Goal: Information Seeking & Learning: Check status

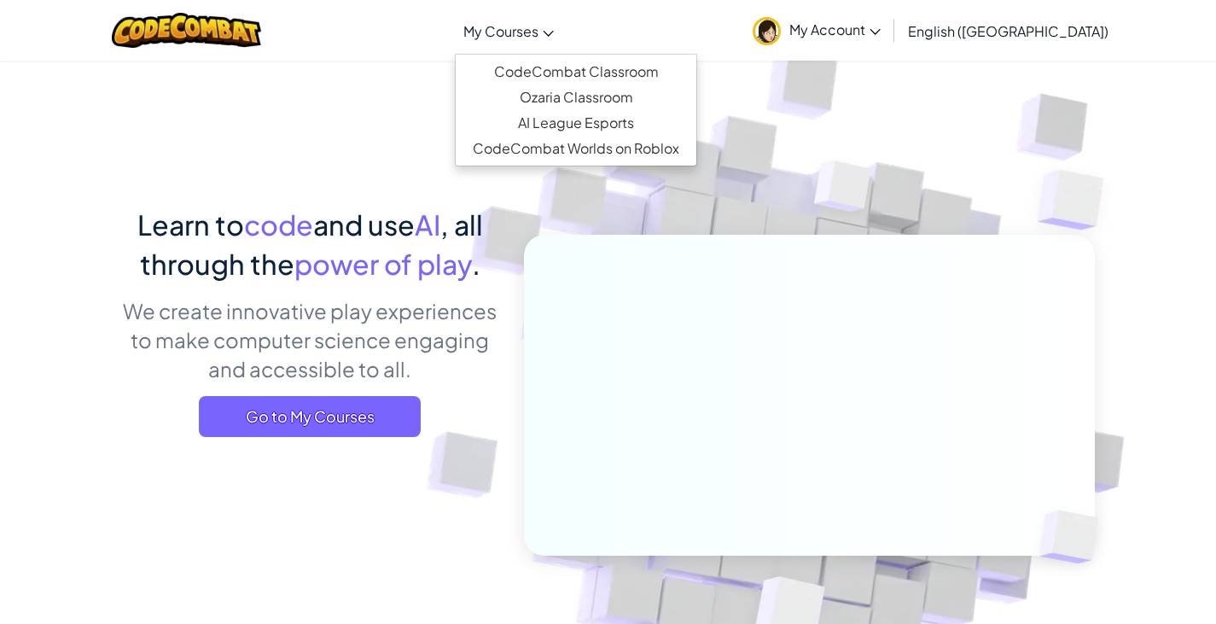
click at [539, 36] on span "My Courses" at bounding box center [501, 31] width 75 height 18
click at [413, 179] on div "Learn to code and use AI , all through the power of play . We create innovative…" at bounding box center [608, 371] width 973 height 623
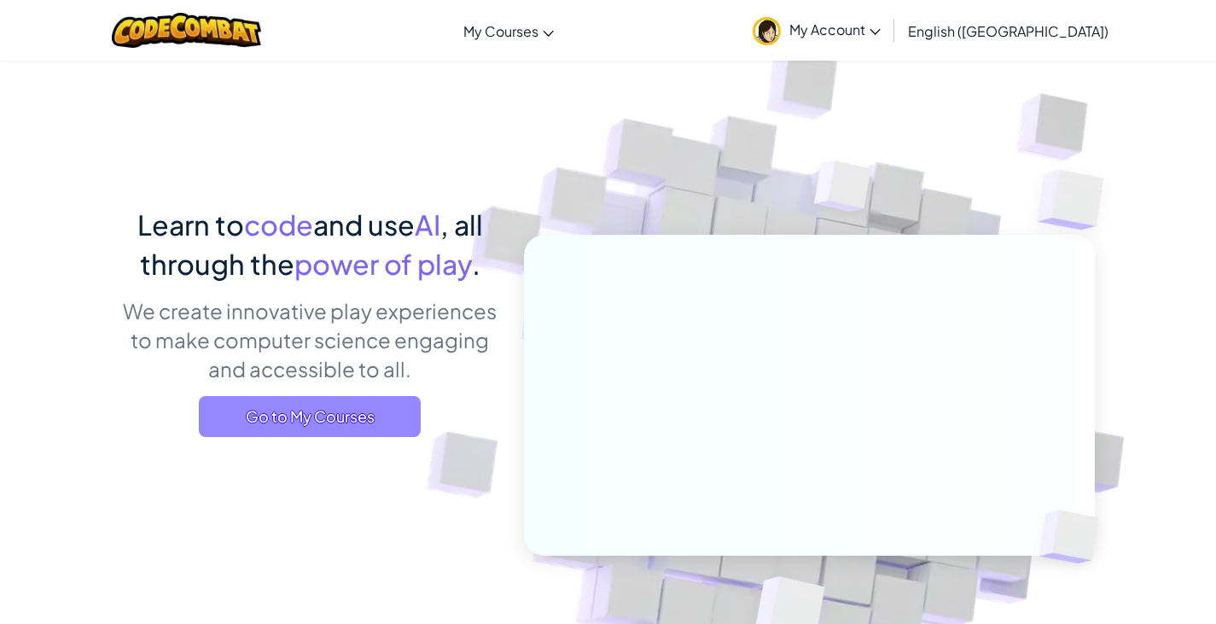
click at [326, 433] on span "Go to My Courses" at bounding box center [310, 416] width 222 height 41
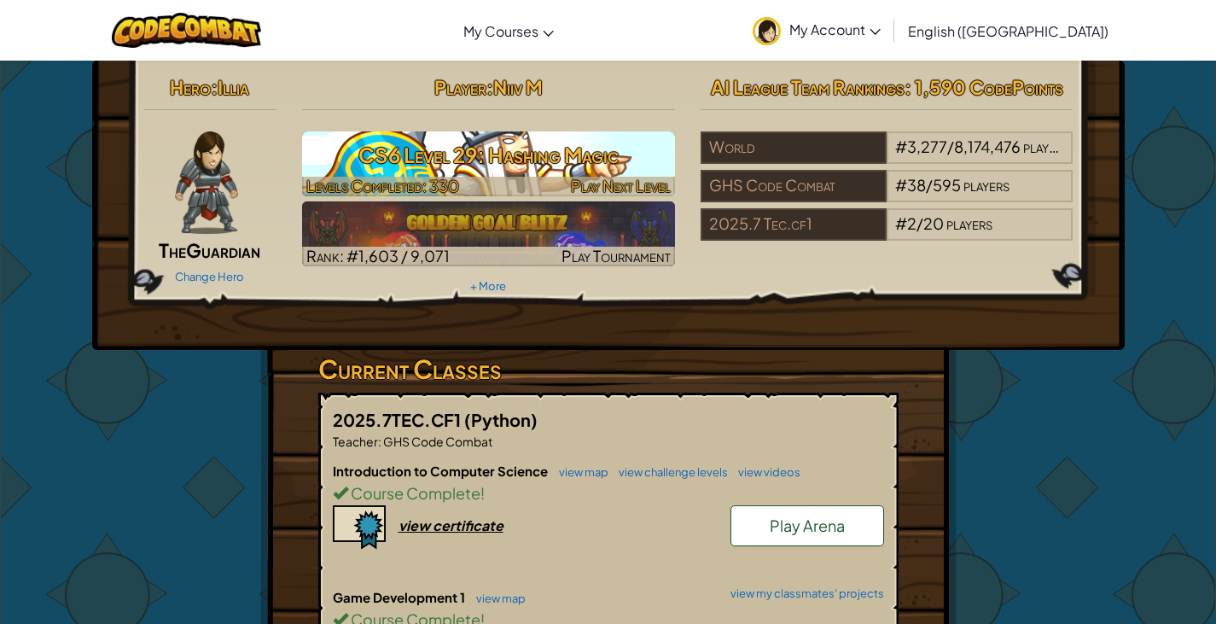
click at [508, 173] on h3 "CS6 Level 29: Hashing Magic" at bounding box center [488, 155] width 373 height 38
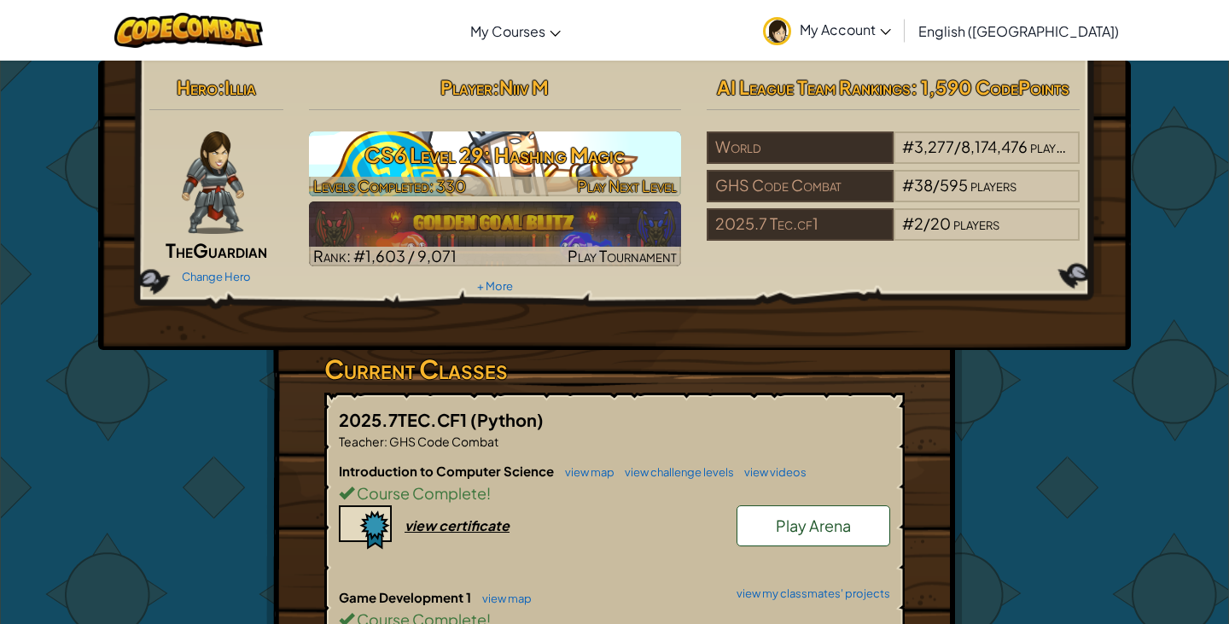
select select "en-[GEOGRAPHIC_DATA]"
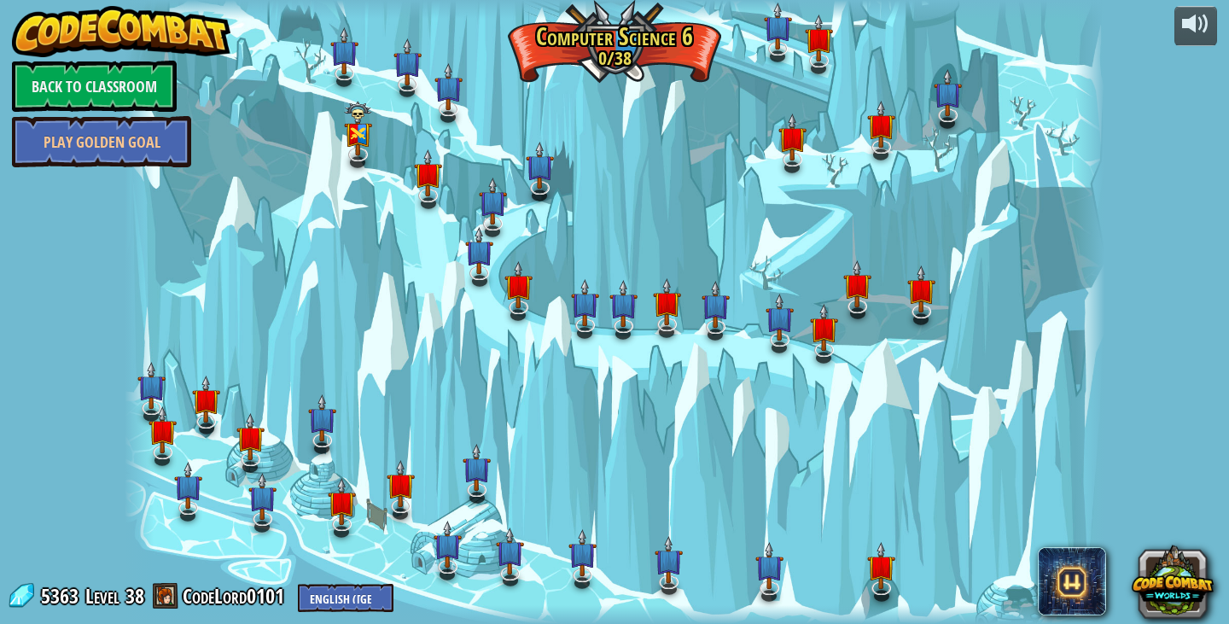
select select "en-[GEOGRAPHIC_DATA]"
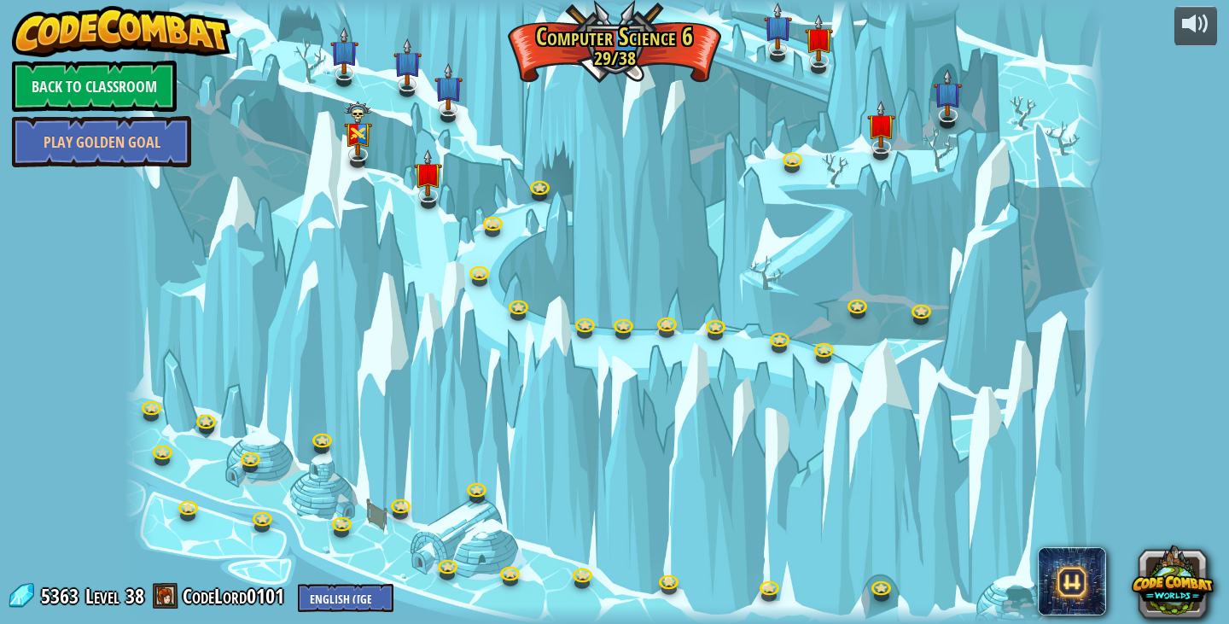
select select "en-[GEOGRAPHIC_DATA]"
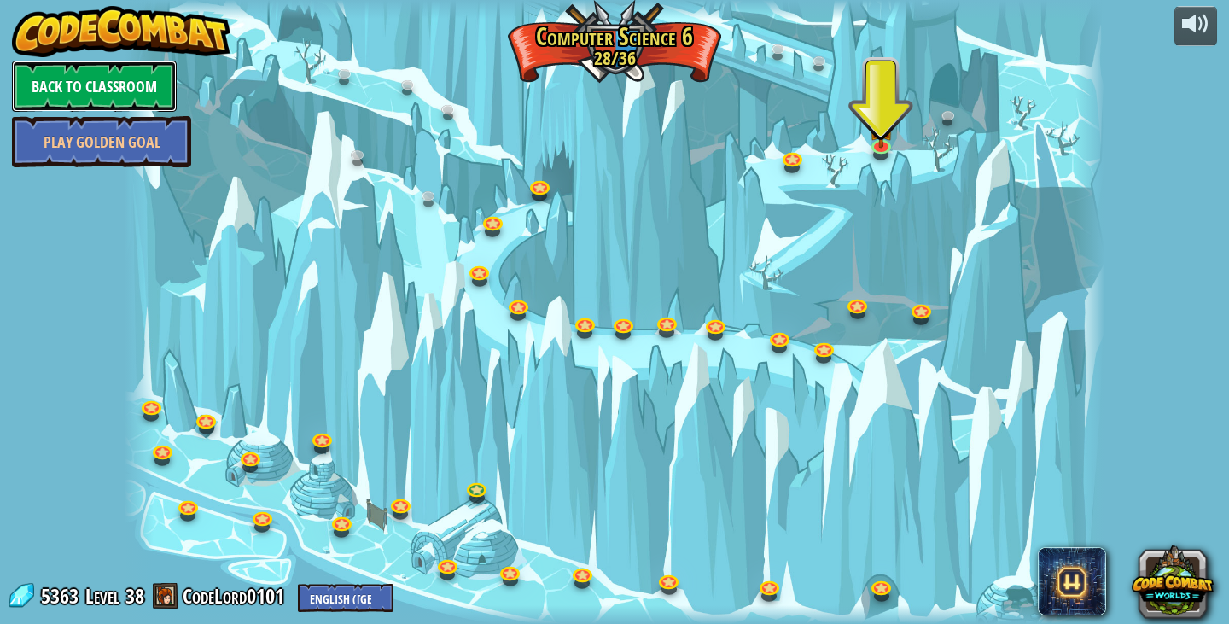
click at [92, 81] on link "Back to Classroom" at bounding box center [94, 86] width 165 height 51
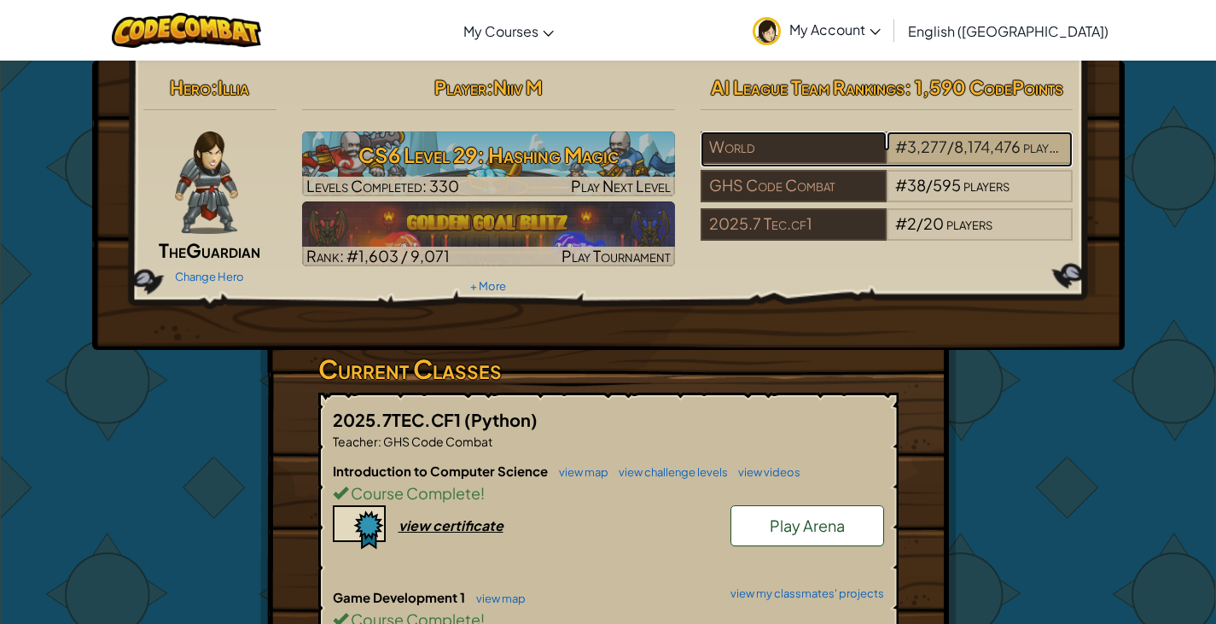
click at [887, 148] on div "# 3,277 / 8,174,476 players" at bounding box center [980, 147] width 186 height 32
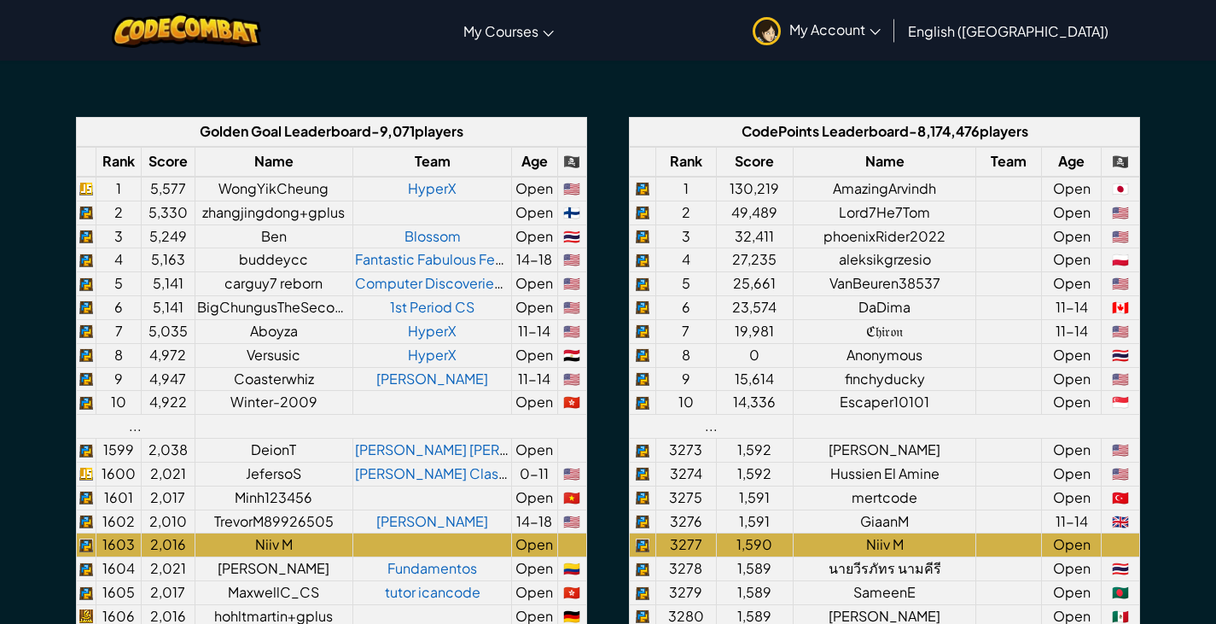
scroll to position [1298, 0]
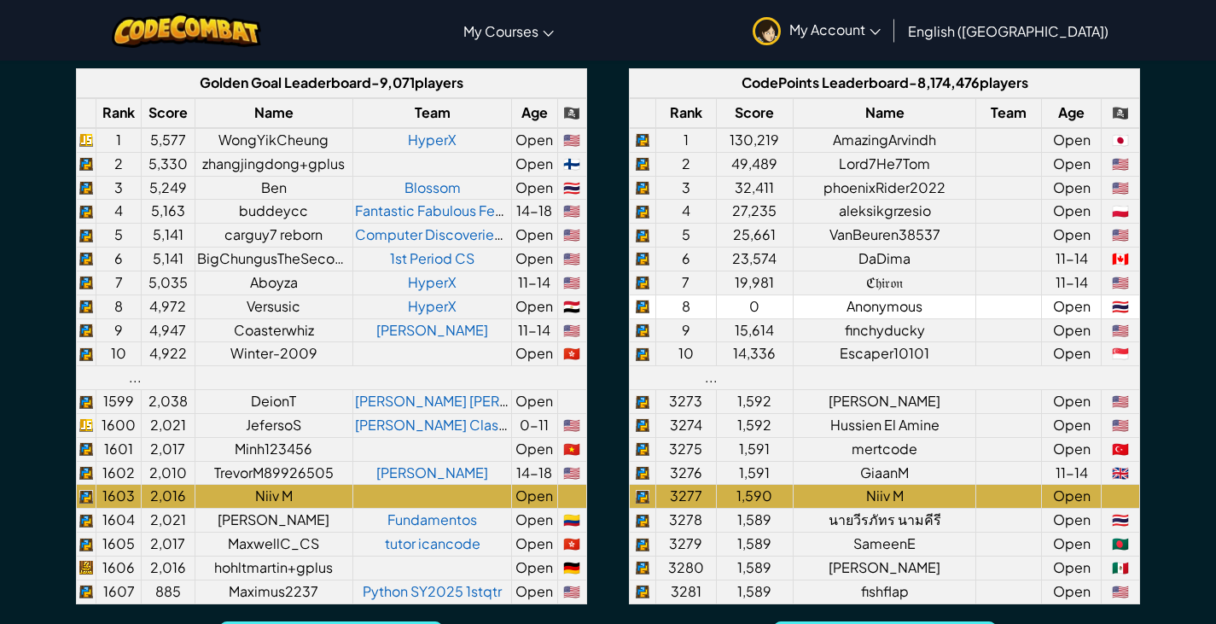
click at [866, 301] on td "Anonymous" at bounding box center [885, 307] width 183 height 24
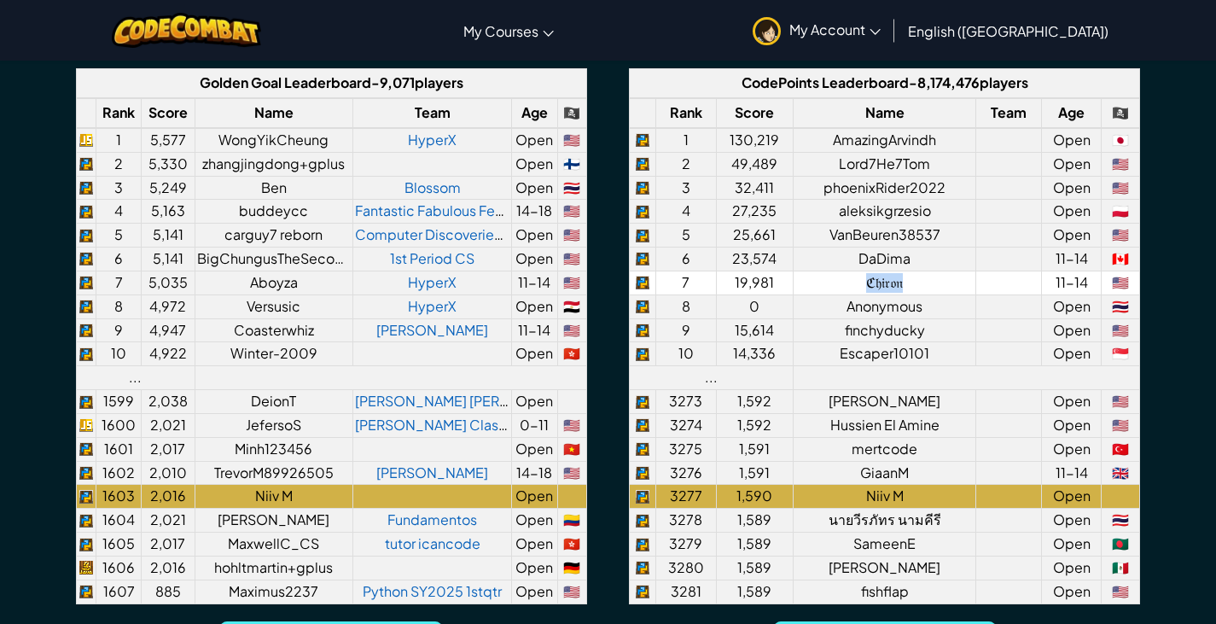
drag, startPoint x: 902, startPoint y: 277, endPoint x: 790, endPoint y: 287, distance: 113.1
click at [790, 287] on tr "7 19,981 ℭ𝔥𝔦𝔯𝔬𝔫 11-14 🇺🇸" at bounding box center [885, 283] width 510 height 24
click at [896, 288] on td "ℭ𝔥𝔦𝔯𝔬𝔫" at bounding box center [885, 283] width 183 height 24
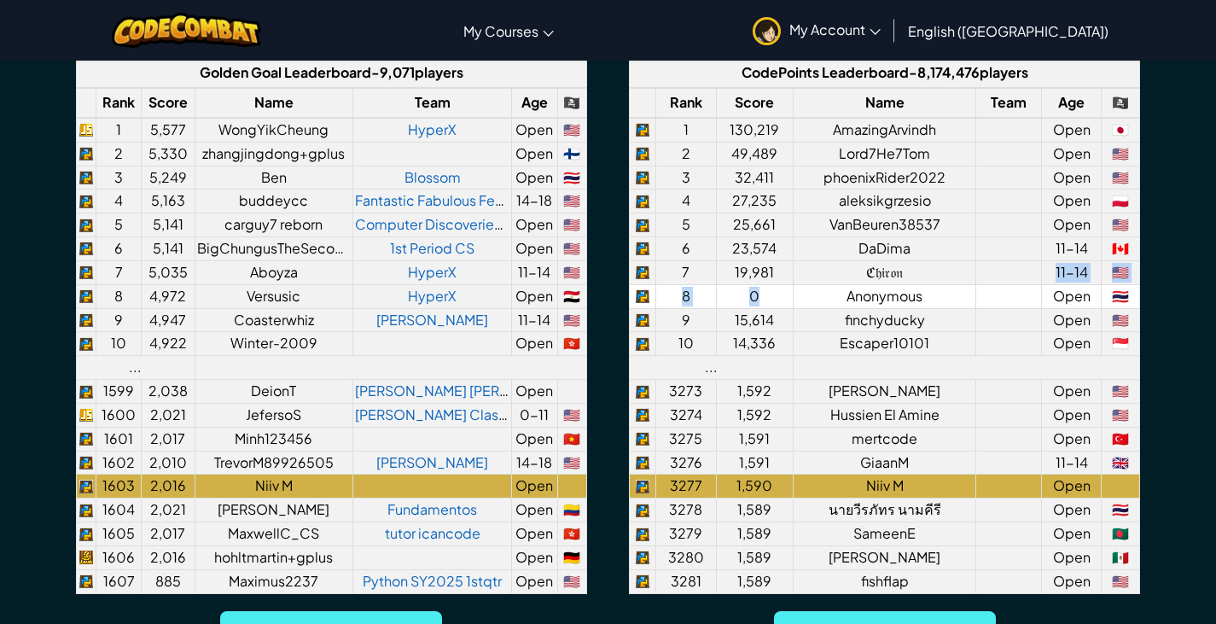
drag, startPoint x: 918, startPoint y: 272, endPoint x: 758, endPoint y: 300, distance: 162.0
click at [758, 300] on tbody "1 130,219 AmazingArvindh Open 🇯🇵 2 49,489 Lord7He7Tom Open 🇺🇸 3 32,411 phoenixR…" at bounding box center [885, 355] width 510 height 475
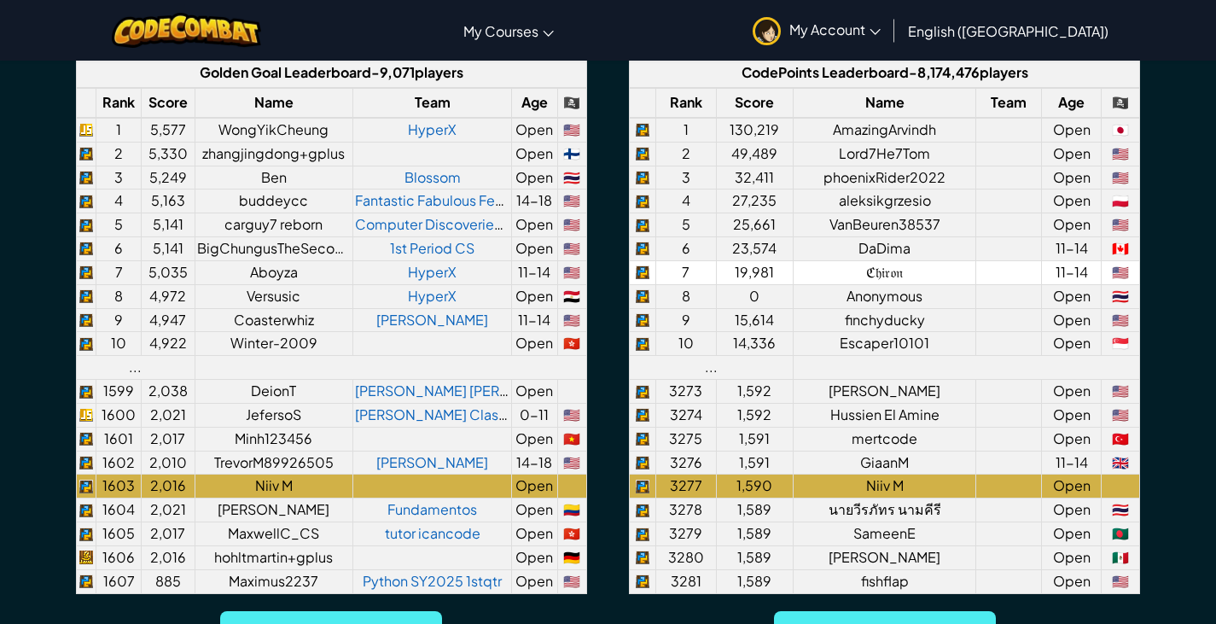
click at [876, 275] on td "ℭ𝔥𝔦𝔯𝔬𝔫" at bounding box center [885, 272] width 183 height 24
drag, startPoint x: 907, startPoint y: 271, endPoint x: 769, endPoint y: 271, distance: 138.3
click at [769, 271] on tr "7 19,981 ℭ𝔥𝔦𝔯𝔬𝔫 11-14 🇺🇸" at bounding box center [885, 272] width 510 height 24
copy tr "1 ℭ𝔥𝔦𝔯𝔬𝔫"
click at [903, 282] on td "ℭ𝔥𝔦𝔯𝔬𝔫" at bounding box center [885, 272] width 183 height 24
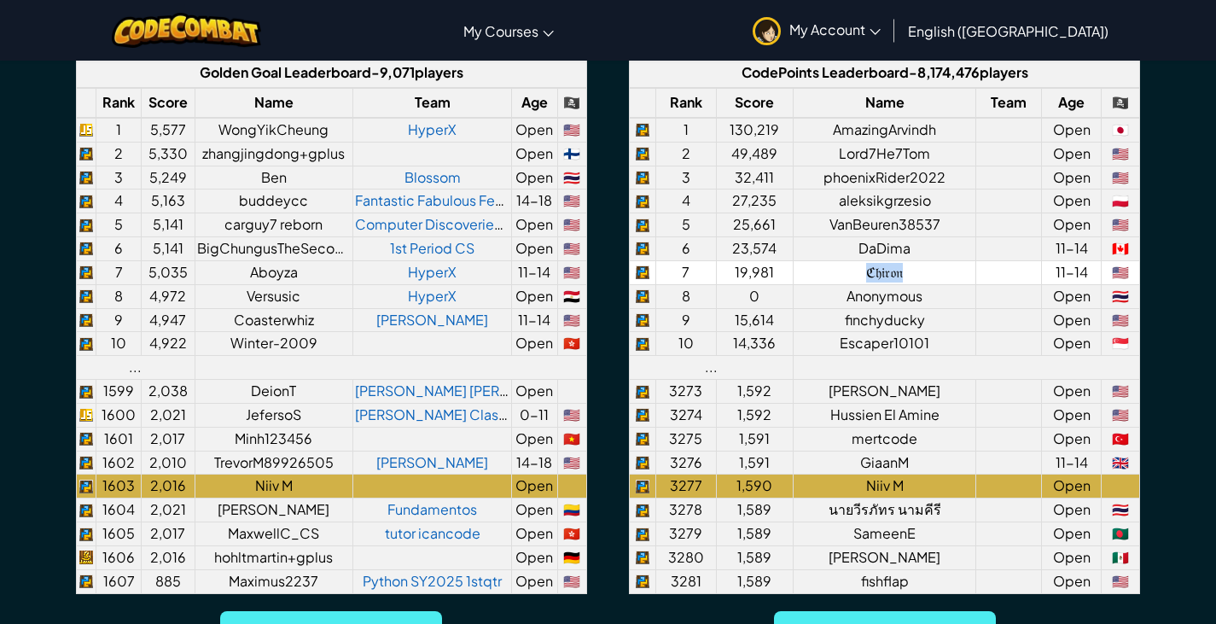
drag, startPoint x: 914, startPoint y: 275, endPoint x: 843, endPoint y: 271, distance: 70.9
click at [843, 271] on td "ℭ𝔥𝔦𝔯𝔬𝔫" at bounding box center [885, 272] width 183 height 24
copy td "ℭ𝔥𝔦𝔯𝔬𝔫"
click at [843, 271] on td "ℭ𝔥𝔦𝔯𝔬𝔫" at bounding box center [885, 272] width 183 height 24
